Goal: Transaction & Acquisition: Download file/media

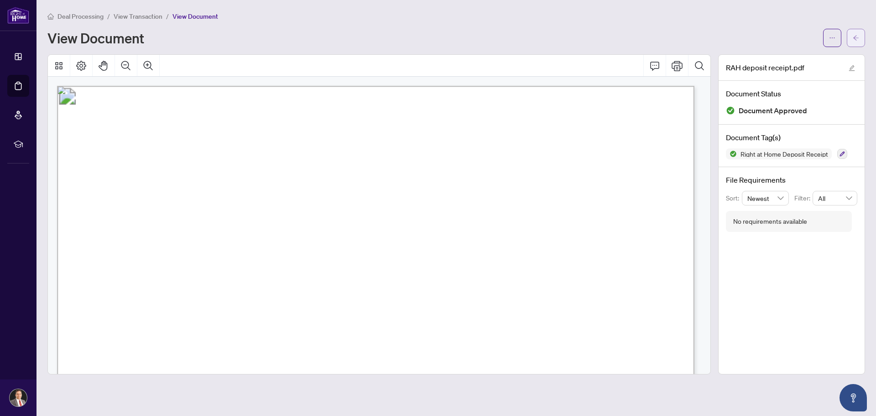
click at [856, 36] on icon "arrow-left" at bounding box center [856, 38] width 6 height 6
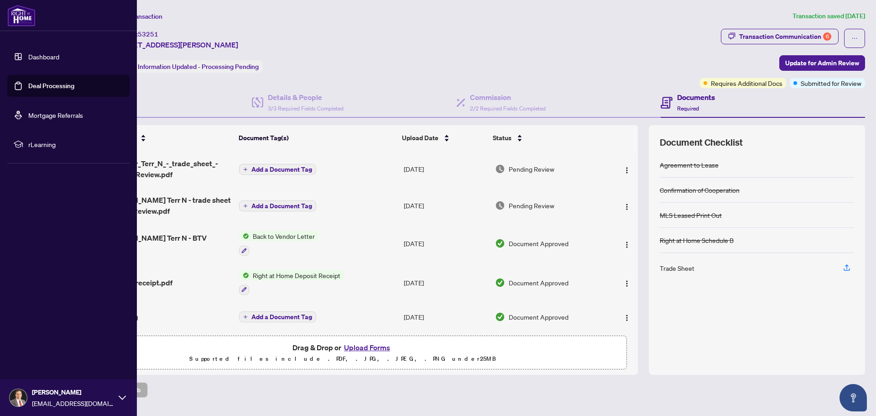
click at [39, 87] on link "Deal Processing" at bounding box center [51, 86] width 46 height 8
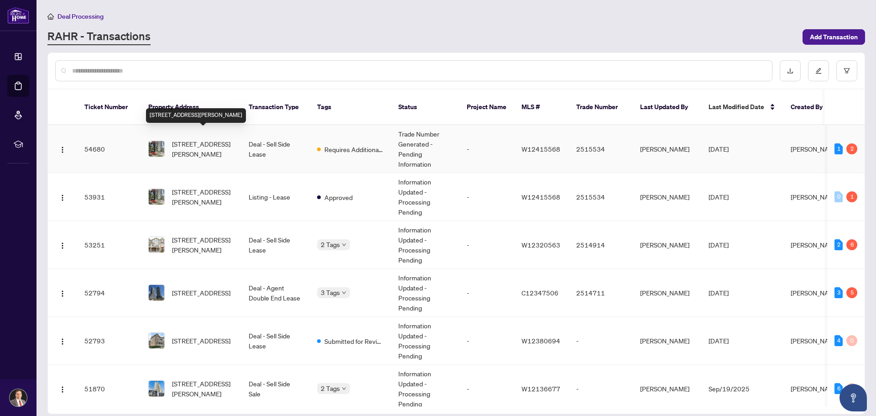
click at [191, 139] on span "[STREET_ADDRESS][PERSON_NAME]" at bounding box center [203, 149] width 62 height 20
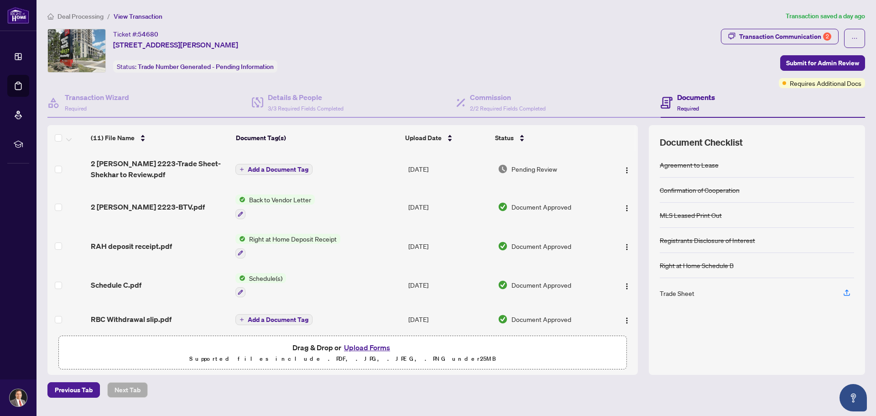
click at [301, 236] on span "Right at Home Deposit Receipt" at bounding box center [292, 239] width 95 height 10
click at [271, 281] on span "Right at Home Deposit Receipt" at bounding box center [293, 282] width 95 height 10
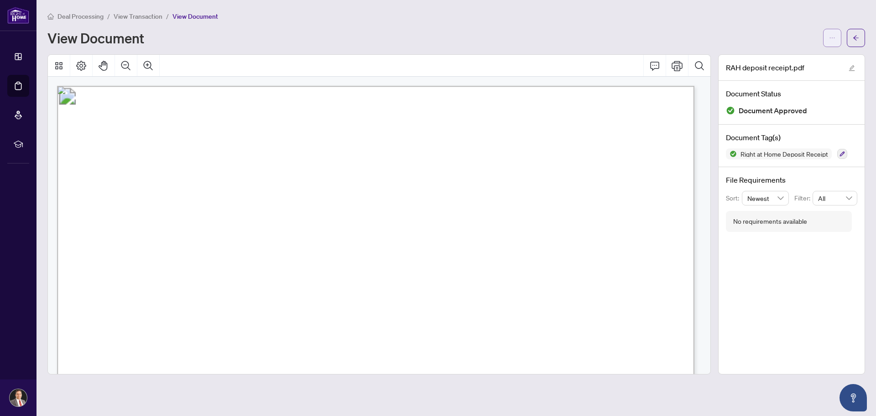
click at [829, 35] on icon "ellipsis" at bounding box center [832, 38] width 6 height 6
click at [776, 57] on span "Download" at bounding box center [799, 57] width 69 height 10
